Goal: Information Seeking & Learning: Learn about a topic

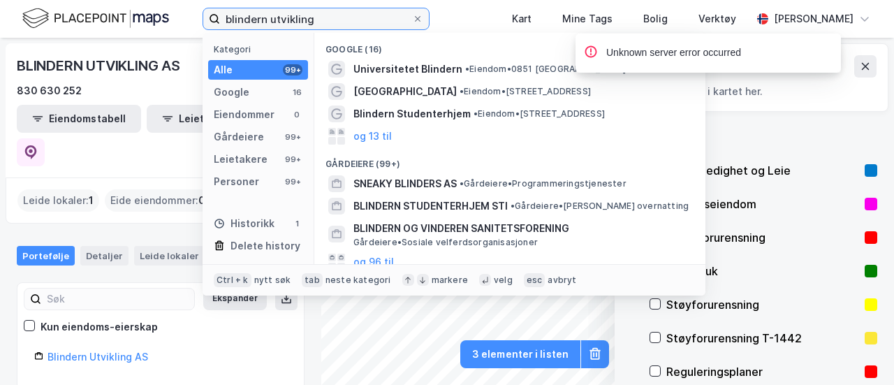
drag, startPoint x: 322, startPoint y: 21, endPoint x: 38, endPoint y: 15, distance: 283.7
click at [38, 17] on div "blindern utvikling Kategori Alle 99+ Google 16 Eiendommer 0 Gårdeiere 99+ Leiet…" at bounding box center [447, 19] width 894 height 38
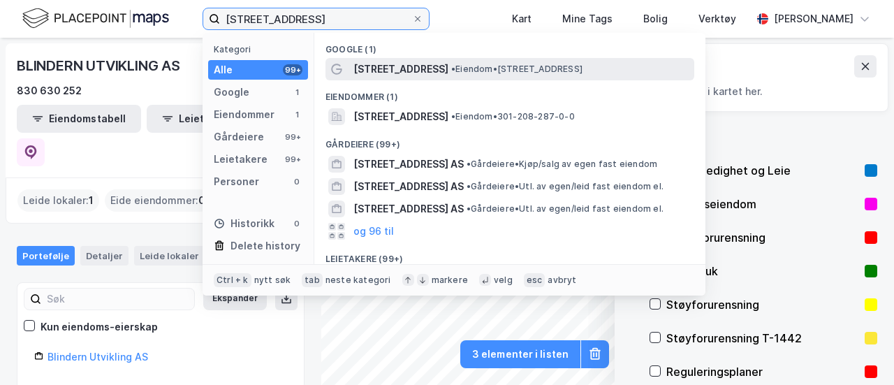
type input "[STREET_ADDRESS]"
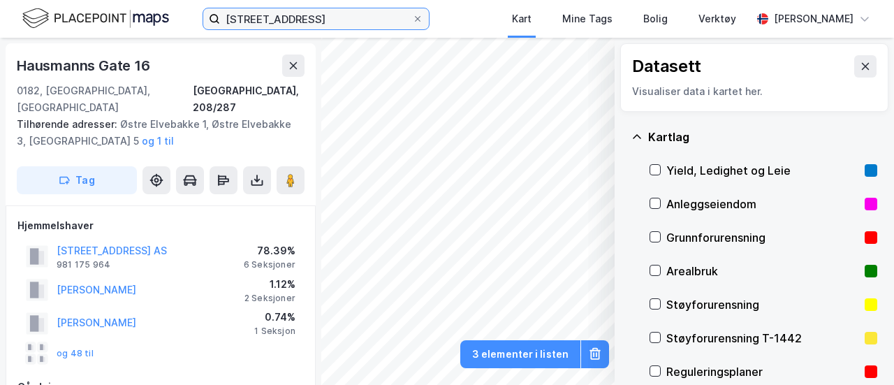
scroll to position [2, 0]
